Goal: Find specific page/section: Find specific page/section

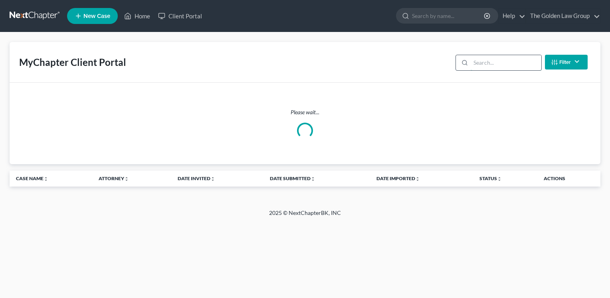
click at [512, 61] on input "search" at bounding box center [505, 62] width 71 height 15
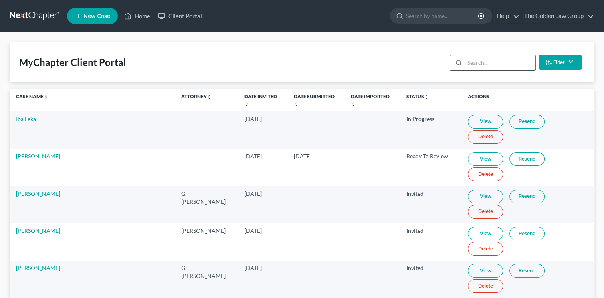
click at [488, 63] on input "search" at bounding box center [499, 62] width 71 height 15
click at [482, 61] on input "search" at bounding box center [499, 62] width 71 height 15
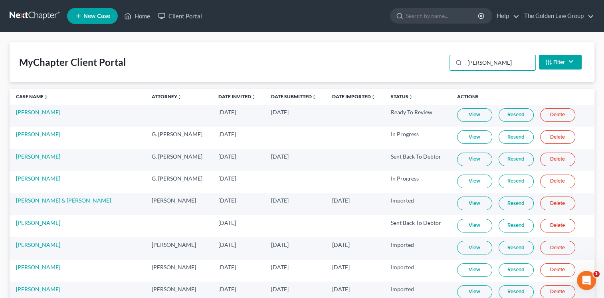
scroll to position [129, 0]
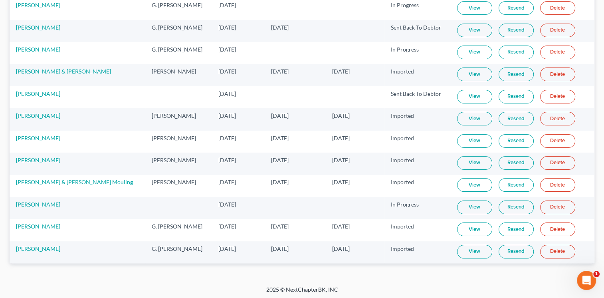
click at [466, 204] on link "View" at bounding box center [474, 207] width 35 height 14
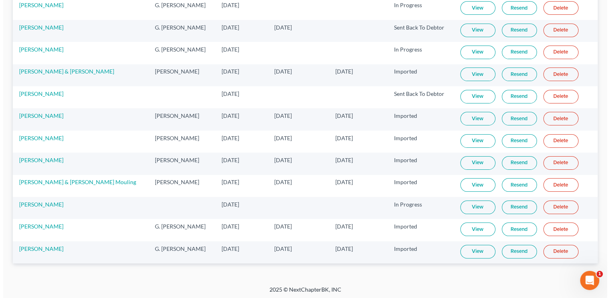
scroll to position [0, 0]
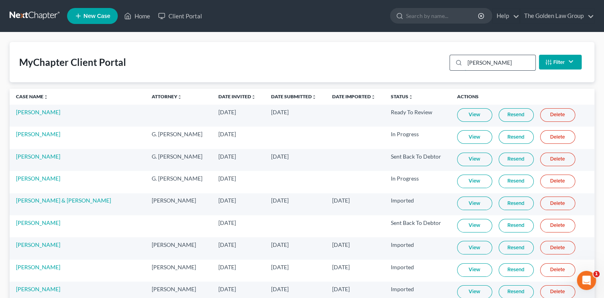
click at [490, 64] on input "[PERSON_NAME]" at bounding box center [499, 62] width 71 height 15
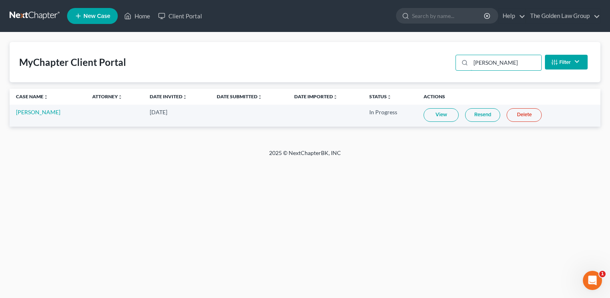
type input "[PERSON_NAME]"
click at [445, 114] on link "View" at bounding box center [440, 115] width 35 height 14
